Goal: Task Accomplishment & Management: Use online tool/utility

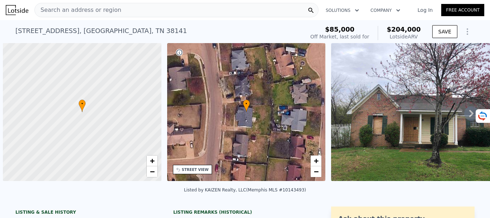
scroll to position [0, 3]
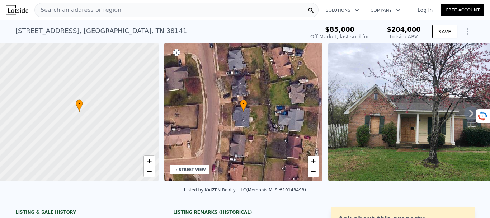
click at [65, 11] on span "Search an address or region" at bounding box center [78, 10] width 86 height 9
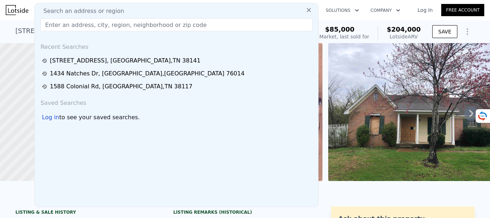
click at [50, 24] on input "text" at bounding box center [177, 24] width 272 height 13
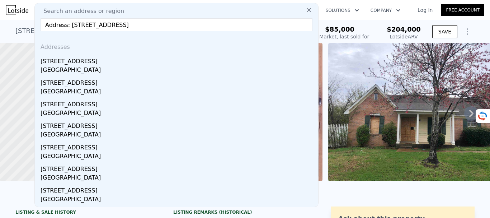
click at [66, 26] on input "Address: 5309 Eagle Heights Dr, Dallas, TX 75212" at bounding box center [177, 24] width 272 height 13
click at [67, 26] on input "Address: 5309 Eagle Heights Dr, Dallas, TX 75212" at bounding box center [177, 24] width 272 height 13
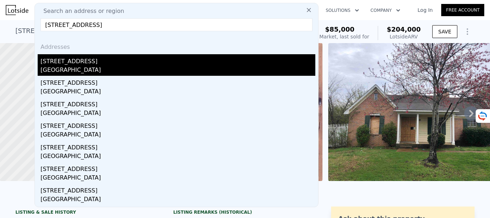
type input "5309 Eagle Heights Dr, Dallas, TX 75212"
click at [84, 71] on div "Dallas, TX 75212" at bounding box center [178, 71] width 275 height 10
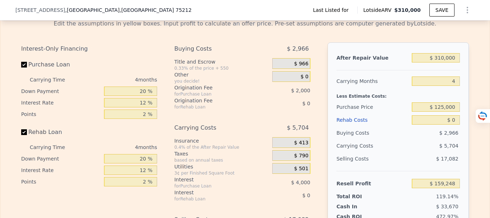
scroll to position [966, 0]
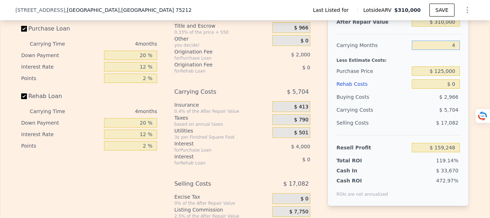
click at [454, 50] on input "4" at bounding box center [436, 45] width 48 height 9
type input "65"
type input "$ 72,249"
type input "6"
type input "$ 156,394"
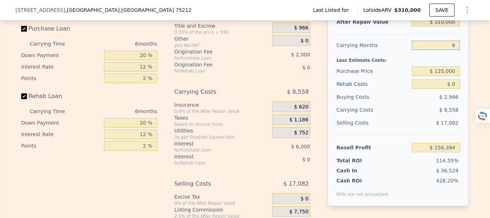
type input "6"
click at [404, 65] on div "Less Estimate Costs:" at bounding box center [397, 58] width 123 height 13
click at [442, 76] on input "$ 125,000" at bounding box center [436, 70] width 48 height 9
type input "$ 185,000"
click at [395, 116] on div "$ 8,558" at bounding box center [422, 109] width 76 height 13
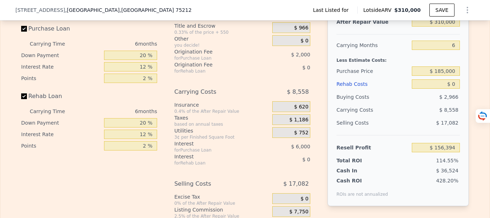
type input "$ 92,354"
click at [454, 89] on input "$ 0" at bounding box center [436, 83] width 48 height 9
type input "$ 5"
type input "$ 92,349"
type input "$ 500,000"
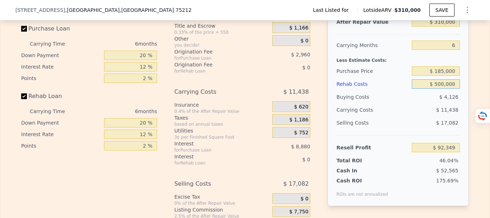
type input "-$ 439,646"
type input "$ 50,000"
type input "$ 39,154"
type input "$ 50,000"
click at [429, 103] on div "$ 4,926" at bounding box center [436, 96] width 48 height 13
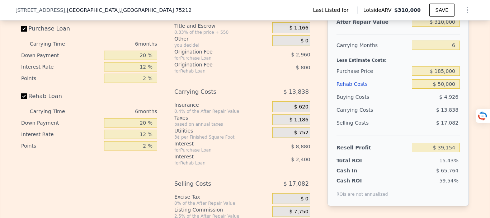
click at [235, 74] on div "for Rehab Loan" at bounding box center [214, 71] width 80 height 6
type input "4"
type input "$ 0"
type input "$ 159,248"
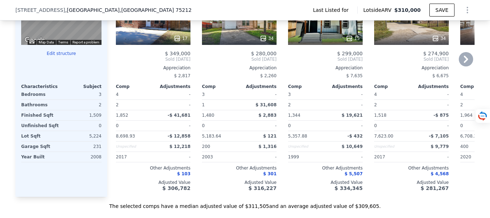
scroll to position [643, 0]
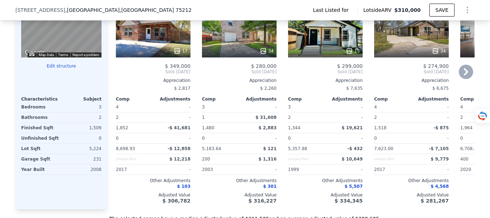
click at [464, 75] on icon at bounding box center [466, 71] width 4 height 7
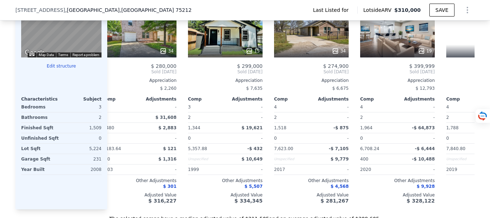
scroll to position [0, 172]
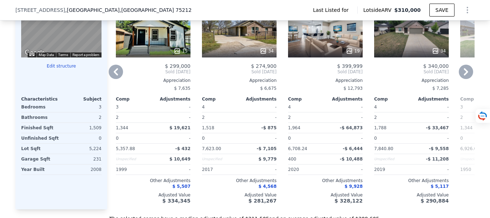
click at [461, 79] on icon at bounding box center [466, 72] width 14 height 14
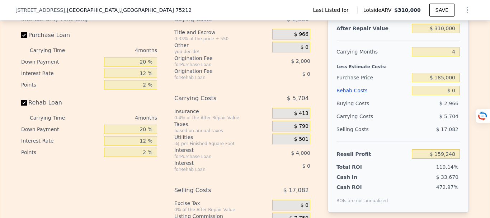
scroll to position [966, 0]
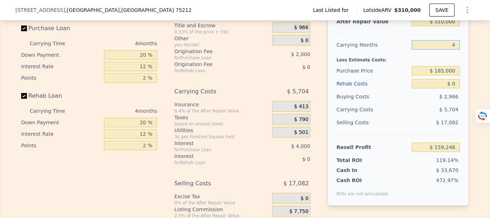
click at [453, 50] on input "4" at bounding box center [436, 44] width 48 height 9
type input "6"
type input "$ 156,394"
type input "6"
click at [404, 77] on div "Purchase Price" at bounding box center [372, 70] width 72 height 13
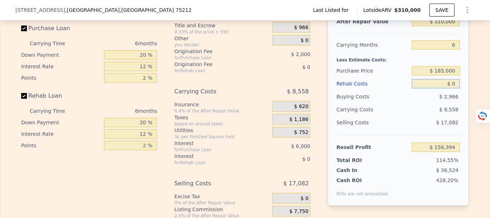
click at [451, 88] on input "$ 0" at bounding box center [436, 83] width 48 height 9
type input "$ 5"
type input "$ 156,389"
type input "$ 500"
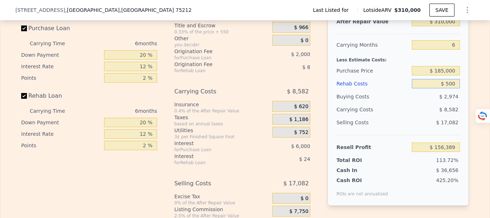
type input "$ 155,862"
type input "$ 5,000"
type input "$ 151,074"
type input "$ 50,000"
type input "$ 103,194"
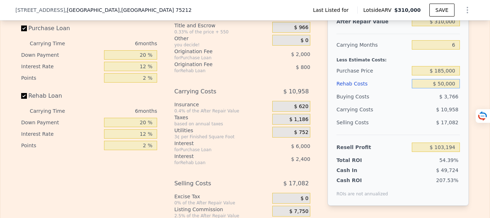
type input "$ 50,000"
click at [405, 116] on div "$ 10,958" at bounding box center [422, 109] width 76 height 13
click at [401, 116] on div "$ 10,958" at bounding box center [422, 109] width 76 height 13
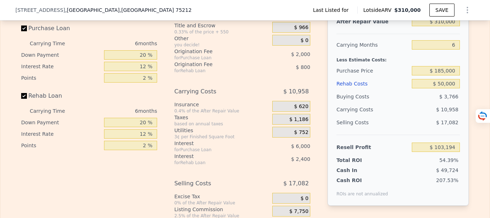
click at [401, 116] on div "$ 10,958" at bounding box center [422, 109] width 76 height 13
click at [400, 116] on div "$ 10,958" at bounding box center [422, 109] width 76 height 13
click at [139, 38] on div "Purchase Loan" at bounding box center [89, 30] width 136 height 16
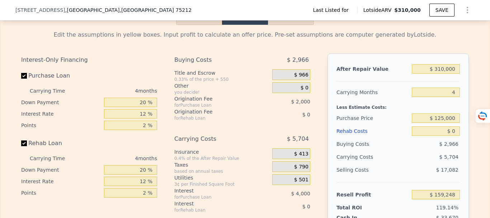
scroll to position [966, 0]
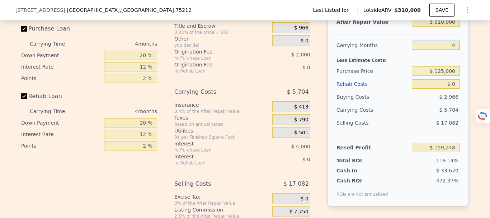
click at [455, 50] on input "4" at bounding box center [436, 45] width 48 height 9
type input "6"
type input "$ 156,394"
type input "6"
click at [443, 65] on div "Less Estimate Costs:" at bounding box center [397, 58] width 123 height 13
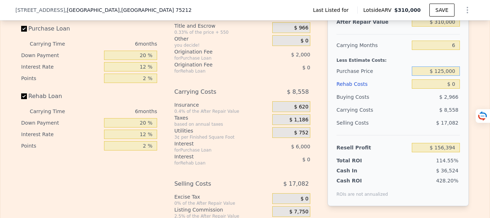
click at [440, 76] on input "$ 125,000" at bounding box center [436, 70] width 48 height 9
type input "$ 185,000"
click at [406, 103] on div "Buying Costs" at bounding box center [372, 96] width 72 height 13
click at [405, 121] on div "After Repair Value $ 310,000 Carrying Months 6 Less Estimate Costs: Purchase Pr…" at bounding box center [397, 105] width 141 height 199
type input "$ 92,354"
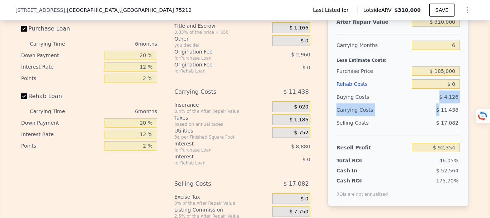
click at [410, 116] on div "$ 11,438" at bounding box center [422, 109] width 76 height 13
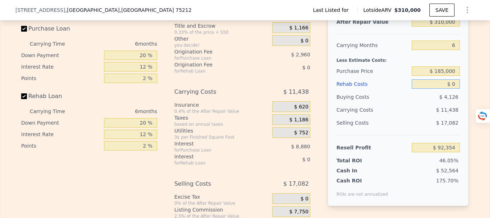
click at [453, 89] on input "$ 0" at bounding box center [436, 83] width 48 height 9
type input "$ 5"
type input "$ 92,349"
type input "$ 500"
type input "$ 91,822"
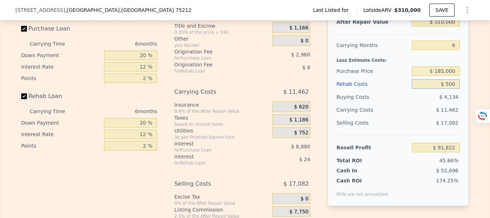
type input "$ 5,000"
type input "$ 87,034"
type input "$ 50,000"
type input "$ 39,154"
type input "$ 50,000"
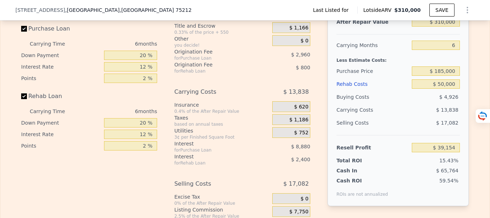
click at [402, 129] on div "Selling Costs" at bounding box center [372, 122] width 72 height 13
click at [444, 76] on input "$ 185,000" at bounding box center [436, 70] width 48 height 9
type input "$ 160,000"
click at [400, 129] on div "Selling Costs" at bounding box center [372, 122] width 72 height 13
type input "$ 65,837"
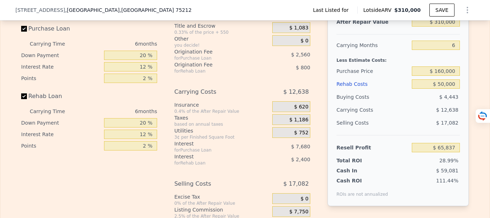
click at [262, 61] on div "$ 2,560" at bounding box center [283, 54] width 53 height 13
type input "4"
type input "$ 0"
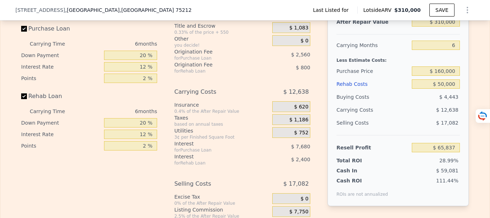
type input "$ 159,248"
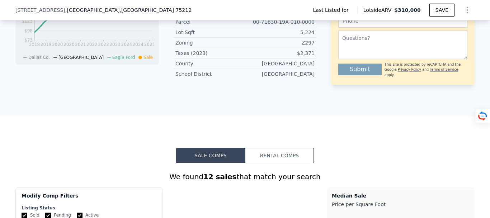
scroll to position [0, 0]
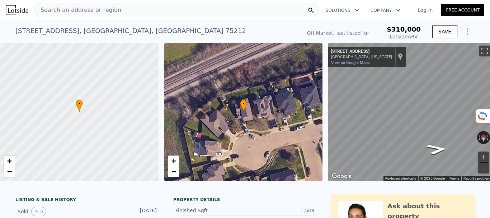
click at [103, 10] on span "Search an address or region" at bounding box center [78, 10] width 86 height 9
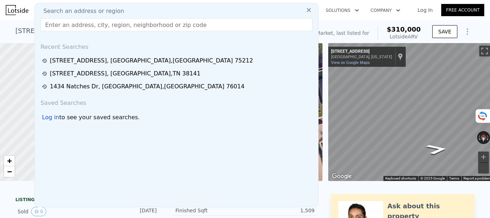
click at [79, 24] on input "text" at bounding box center [177, 24] width 272 height 13
click at [78, 25] on input "text" at bounding box center [177, 24] width 272 height 13
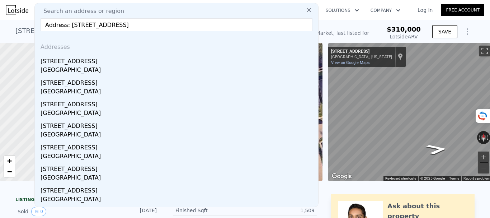
click at [67, 26] on input "Address: [STREET_ADDRESS]" at bounding box center [177, 24] width 272 height 13
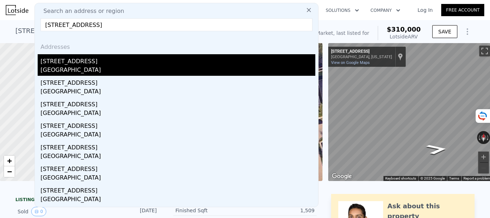
type input "[STREET_ADDRESS]"
click at [100, 67] on div "[GEOGRAPHIC_DATA]" at bounding box center [178, 71] width 275 height 10
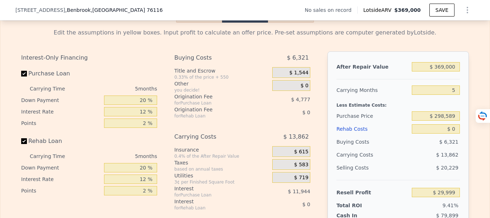
scroll to position [1002, 0]
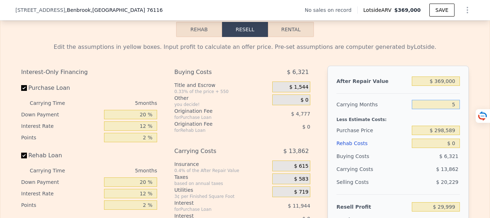
click at [453, 109] on input "5" at bounding box center [436, 104] width 48 height 9
type input "6"
type input "$ 27,227"
type input "6"
click at [402, 124] on div "Less Estimate Costs:" at bounding box center [397, 117] width 123 height 13
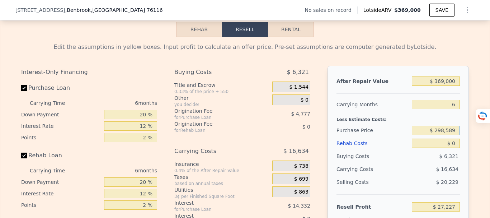
click at [442, 135] on input "$ 298,589" at bounding box center [436, 130] width 48 height 9
click at [452, 135] on input "$ 298,589" at bounding box center [436, 130] width 48 height 9
type input "$ 259,000"
click at [381, 150] on div "Rehab Costs" at bounding box center [372, 143] width 72 height 13
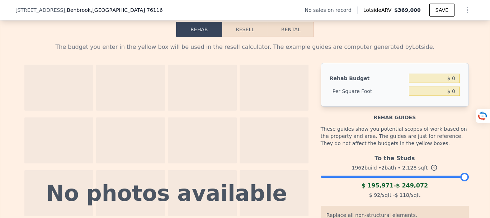
click at [231, 37] on button "Resell" at bounding box center [245, 29] width 46 height 15
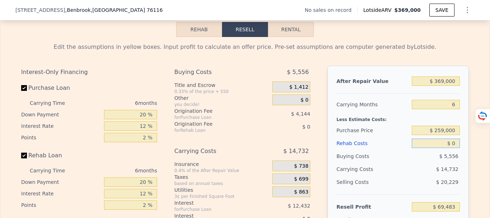
click at [454, 148] on input "$ 0" at bounding box center [436, 142] width 48 height 9
type input "$ 4"
type input "$ 69,479"
type input "$ 45"
type input "$ 69,437"
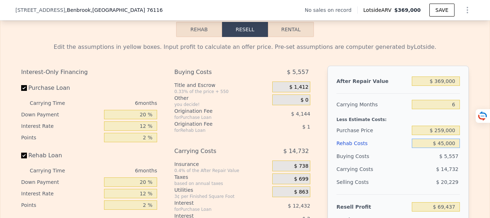
type input "$ 450,000"
type input "-$ 409,317"
type input "$ 45,000"
type input "$ 21,603"
type input "$ 45,000"
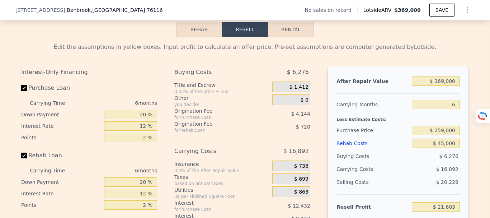
click at [411, 175] on div "$ 16,892" at bounding box center [422, 168] width 76 height 13
click at [443, 135] on input "$ 259,000" at bounding box center [436, 130] width 48 height 9
type input "$ 200,000"
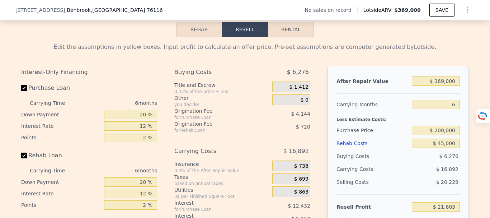
click at [399, 174] on div "$ 16,892" at bounding box center [422, 168] width 76 height 13
type input "$ 84,575"
